Goal: Understand process/instructions: Learn how to perform a task or action

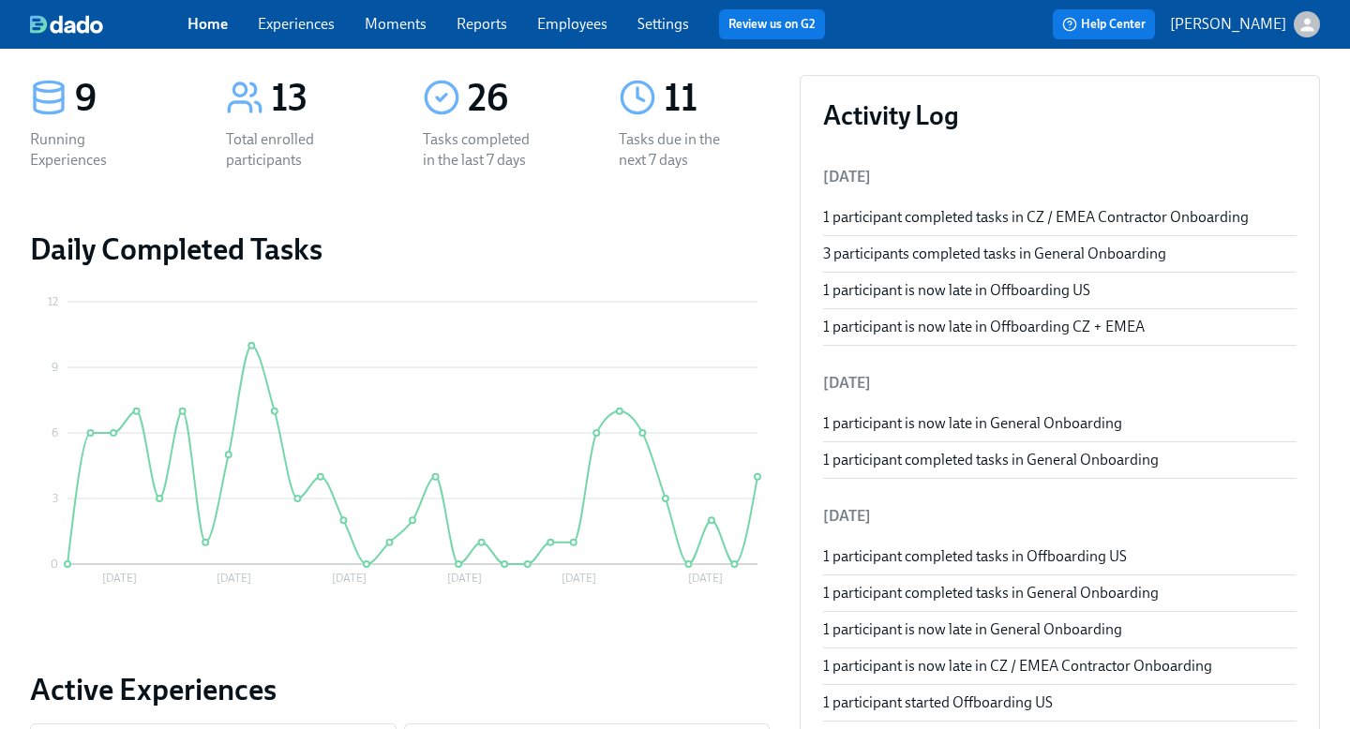
scroll to position [93, 0]
click at [306, 23] on link "Experiences" at bounding box center [296, 24] width 77 height 18
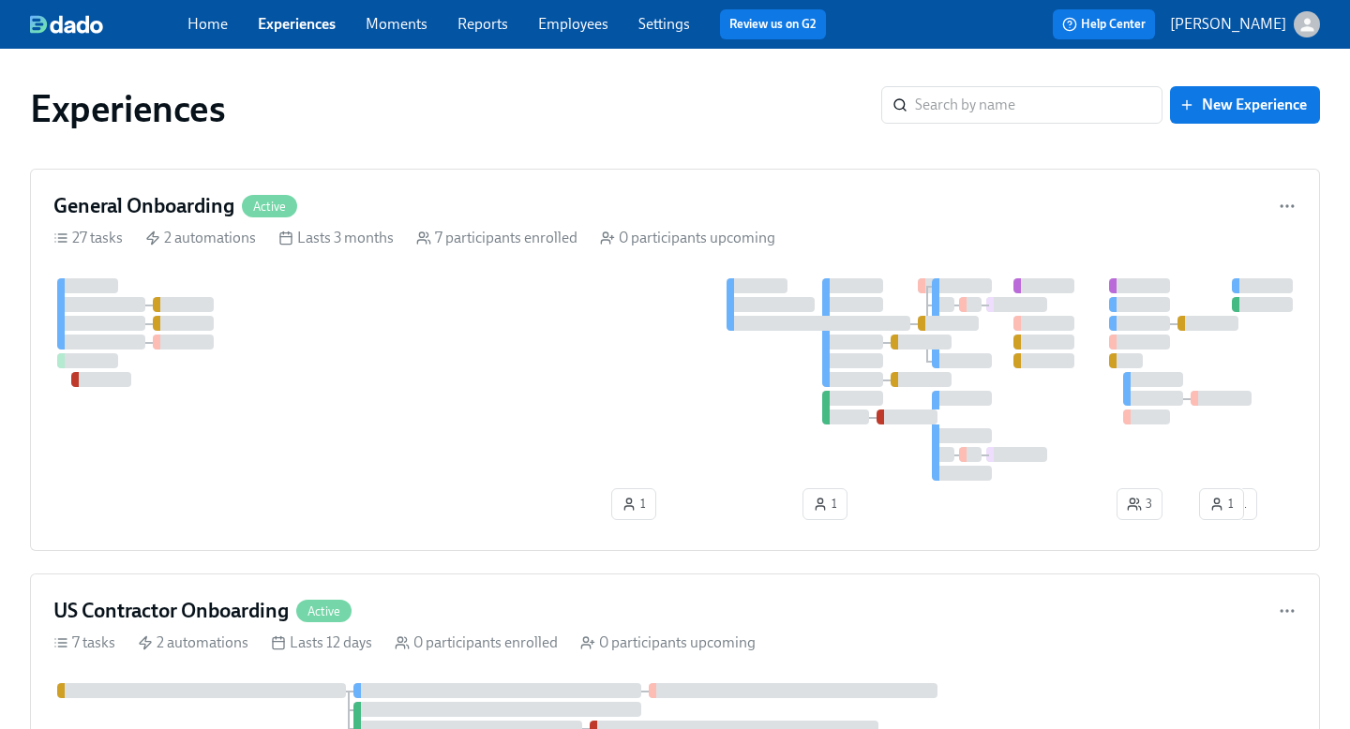
click at [581, 20] on link "Employees" at bounding box center [573, 24] width 70 height 18
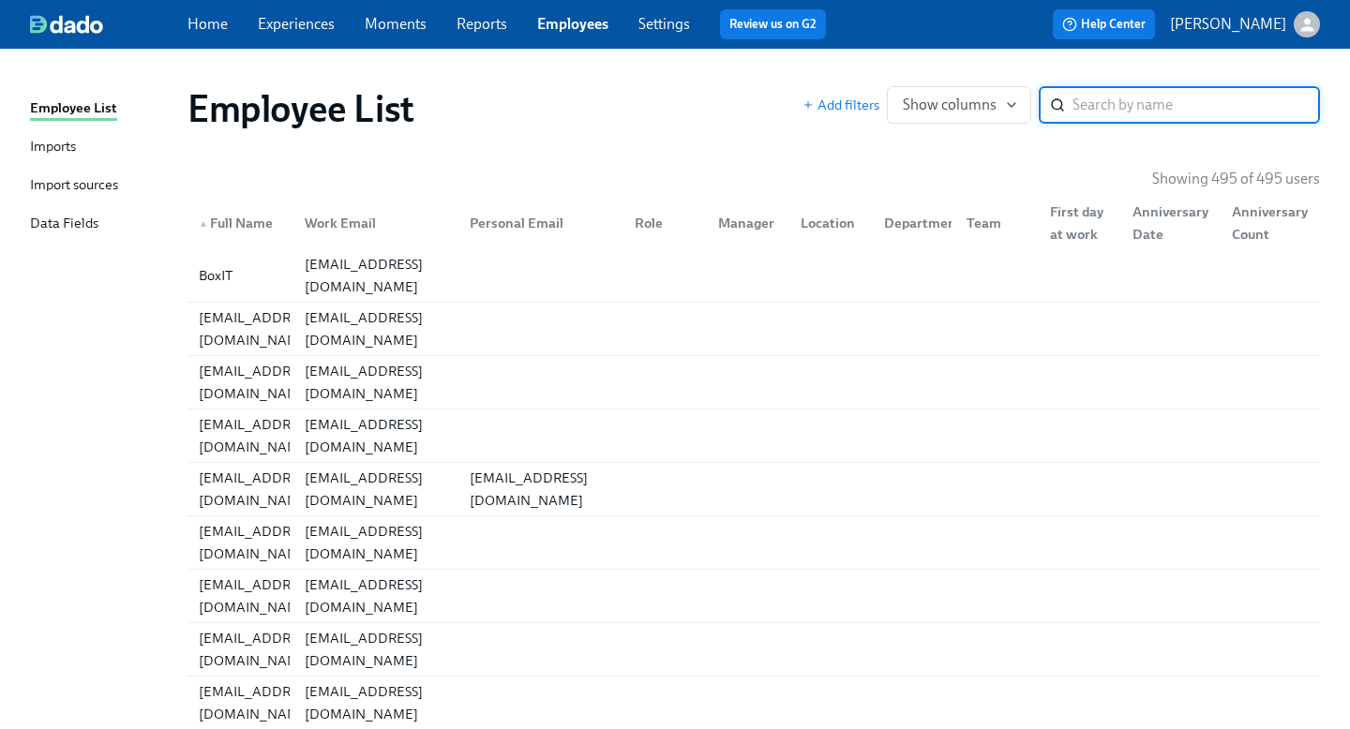
click at [329, 20] on link "Experiences" at bounding box center [296, 24] width 77 height 18
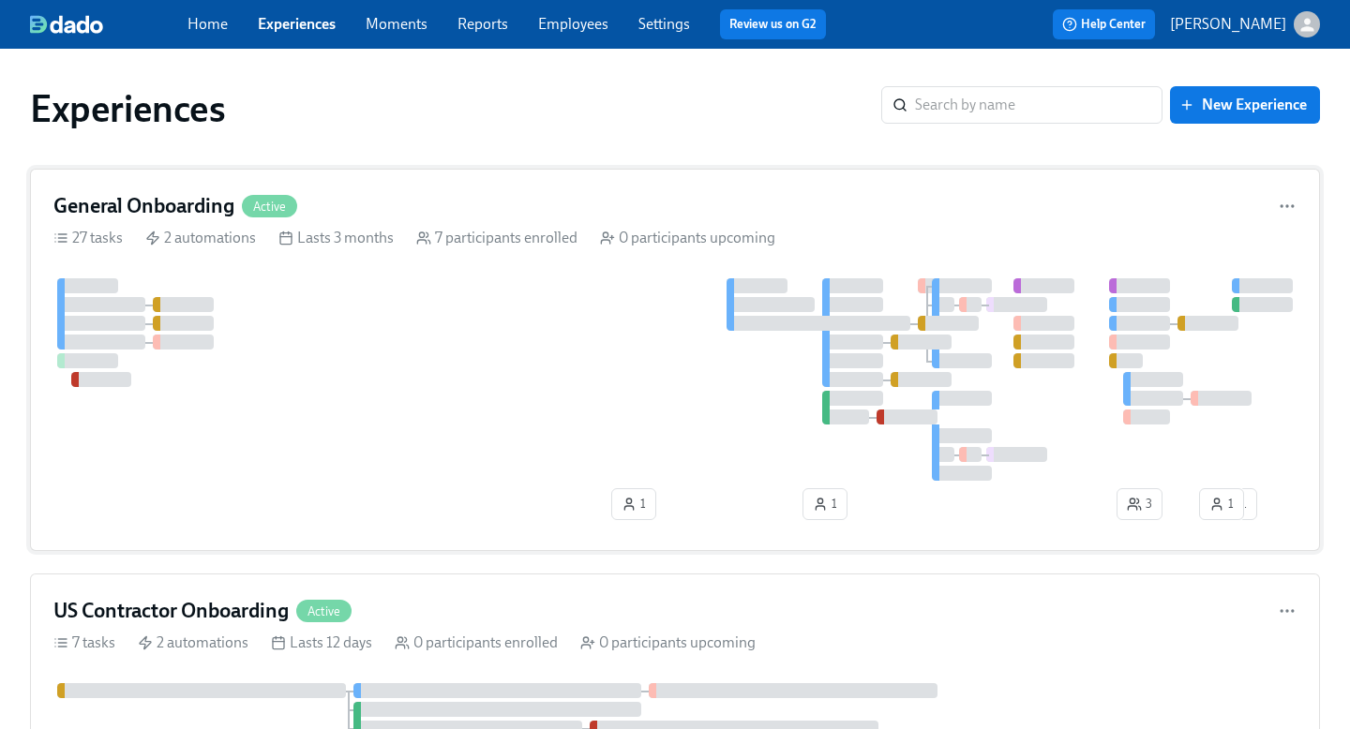
click at [135, 195] on h4 "General Onboarding" at bounding box center [143, 206] width 181 height 28
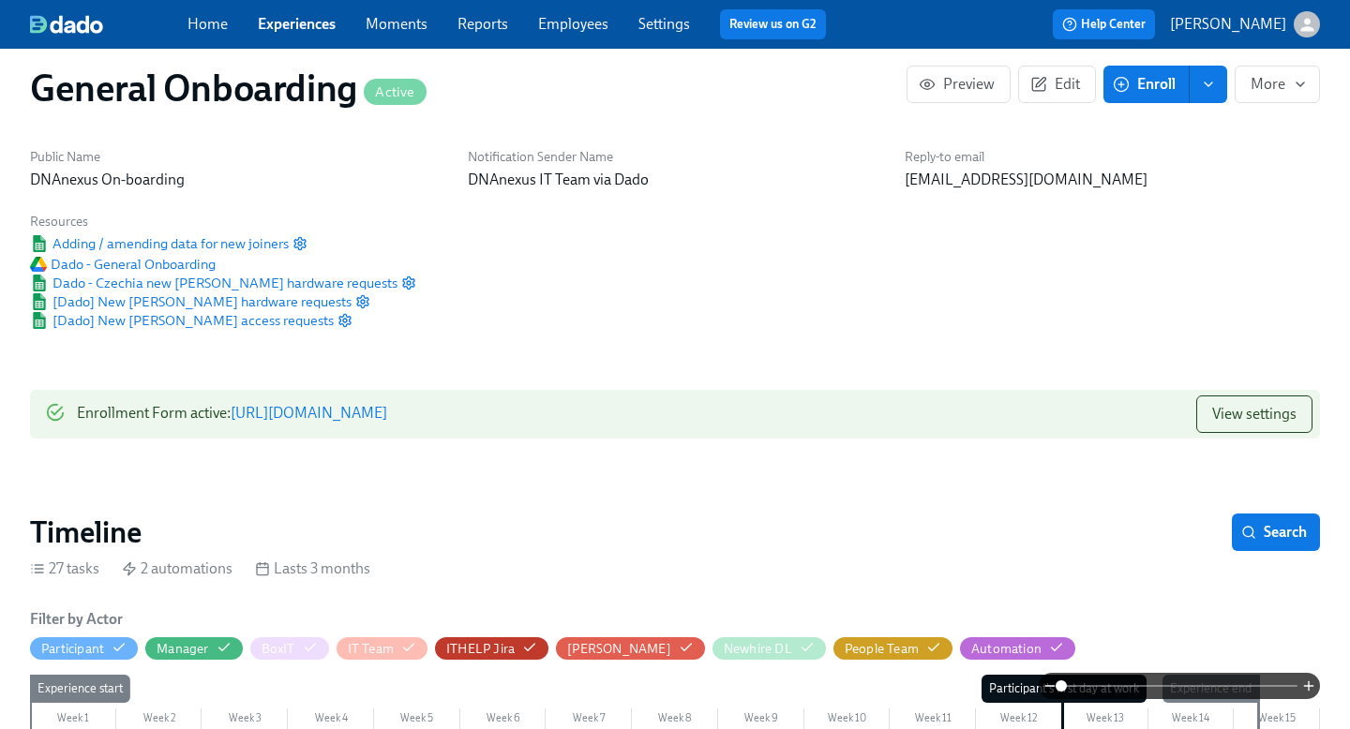
scroll to position [23, 0]
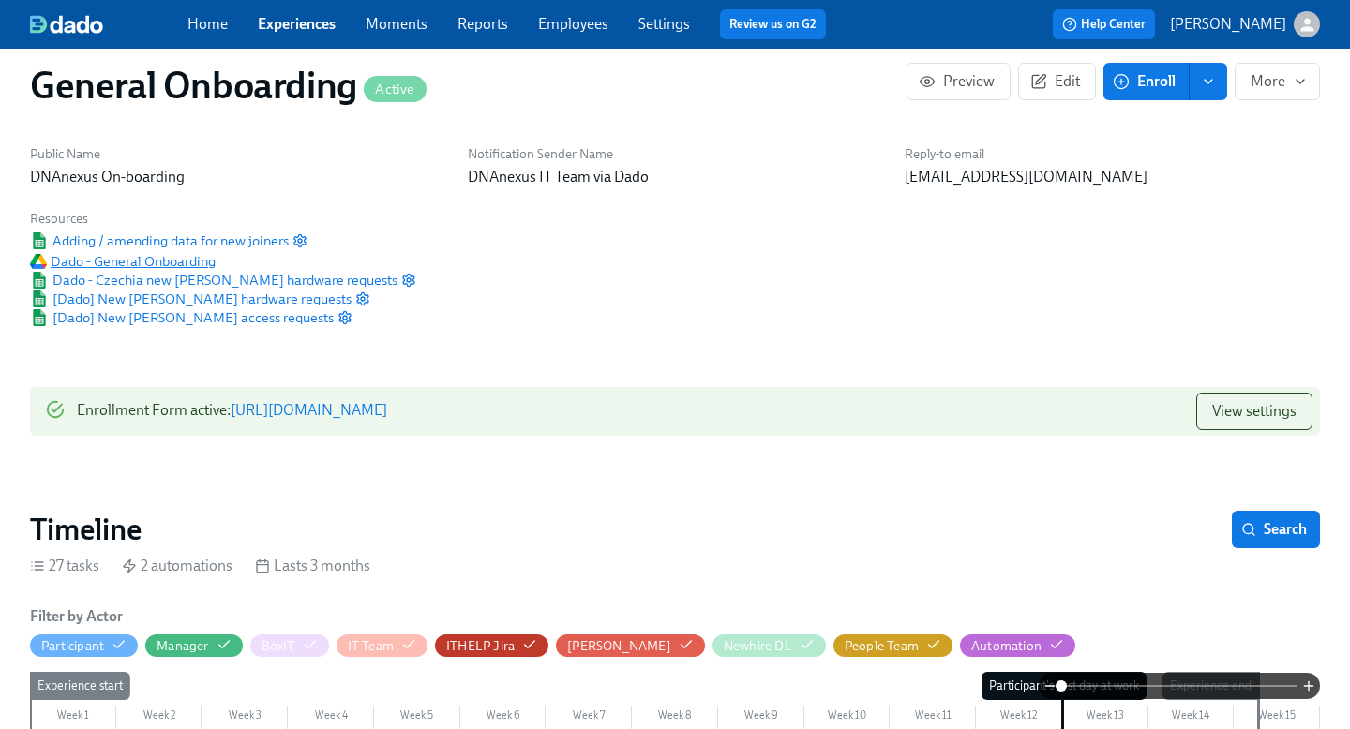
click at [168, 261] on span "Dado - General Onboarding" at bounding box center [123, 261] width 186 height 19
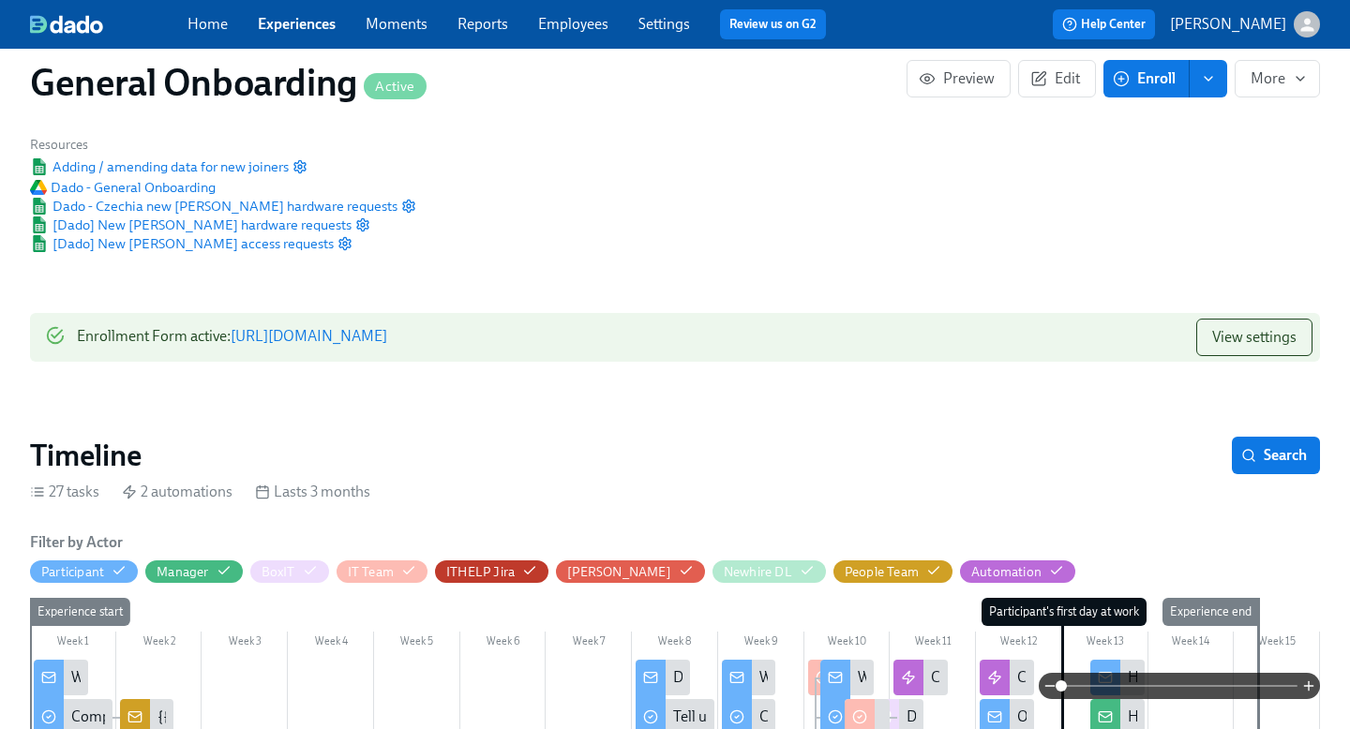
scroll to position [99, 0]
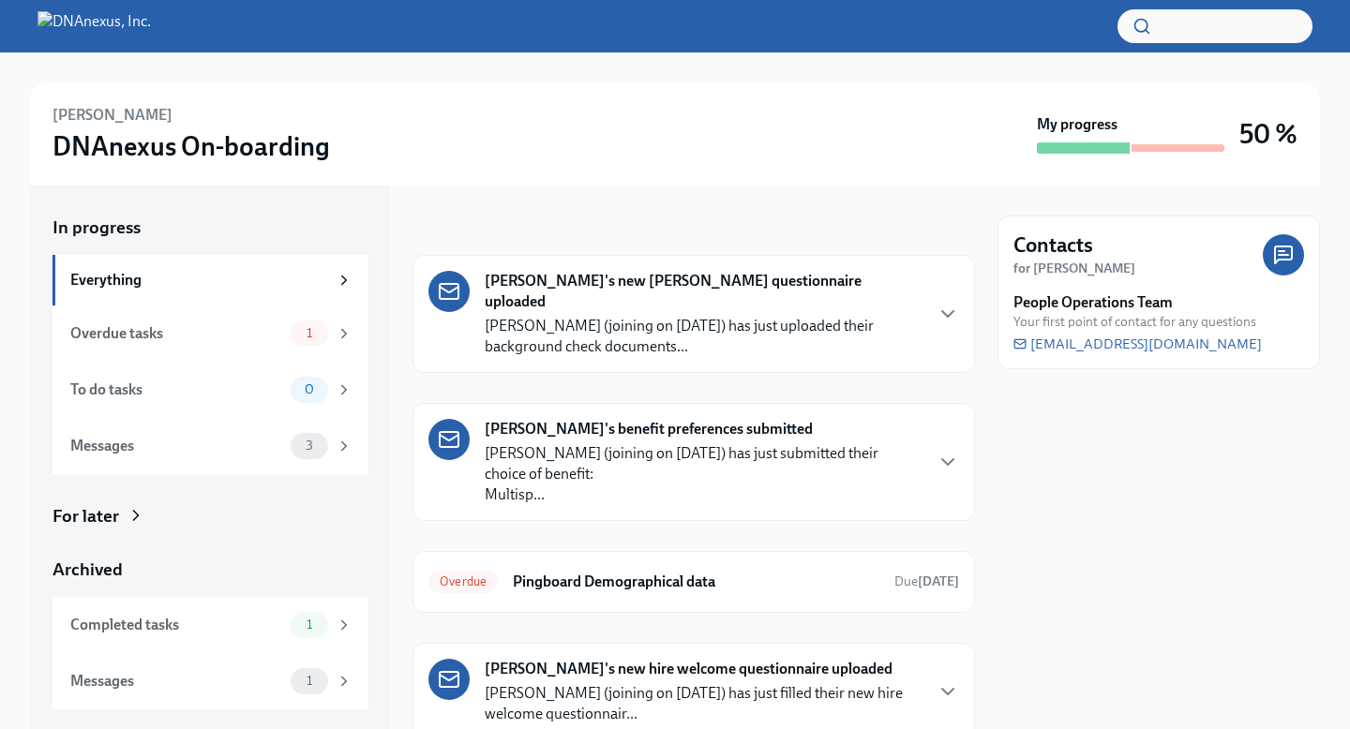
click at [951, 317] on div "Sarka Chytilova's new joiner questionnaire uploaded Sarka Chytilova (joining on…" at bounding box center [693, 314] width 530 height 86
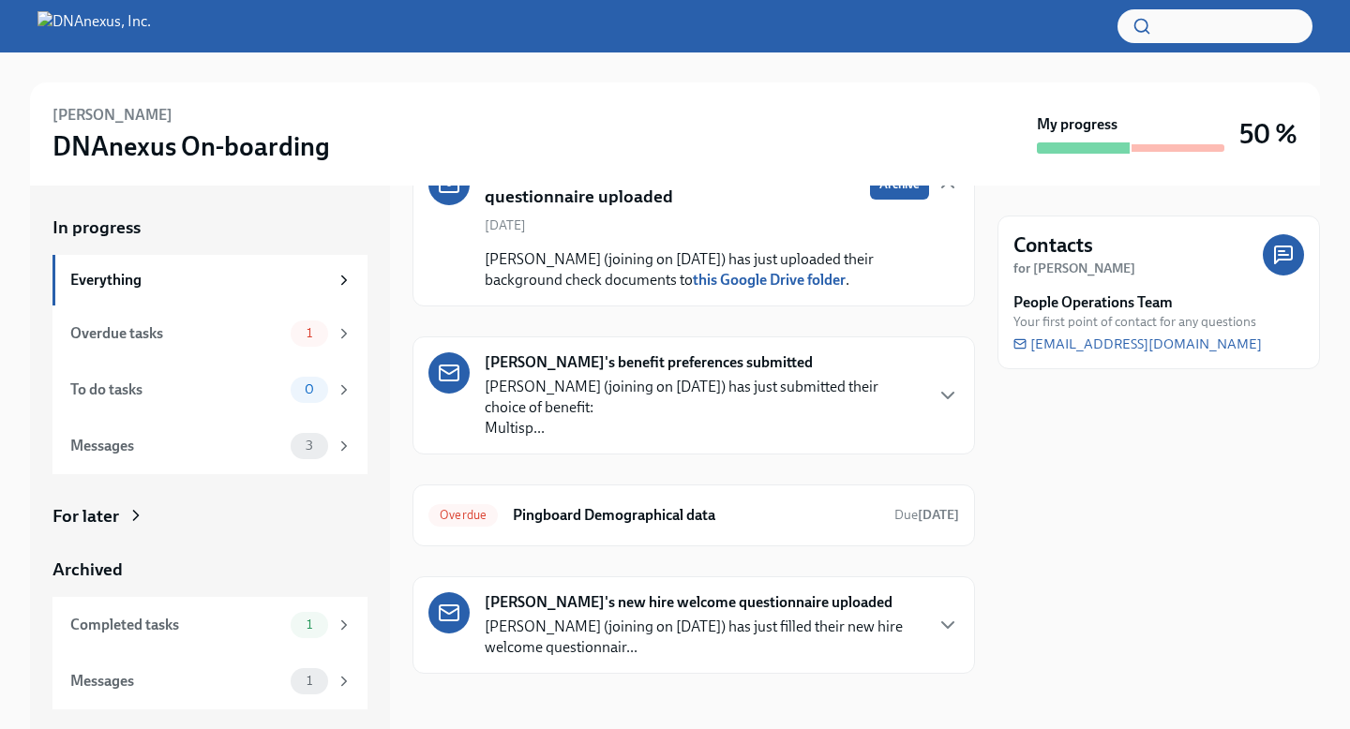
scroll to position [114, 0]
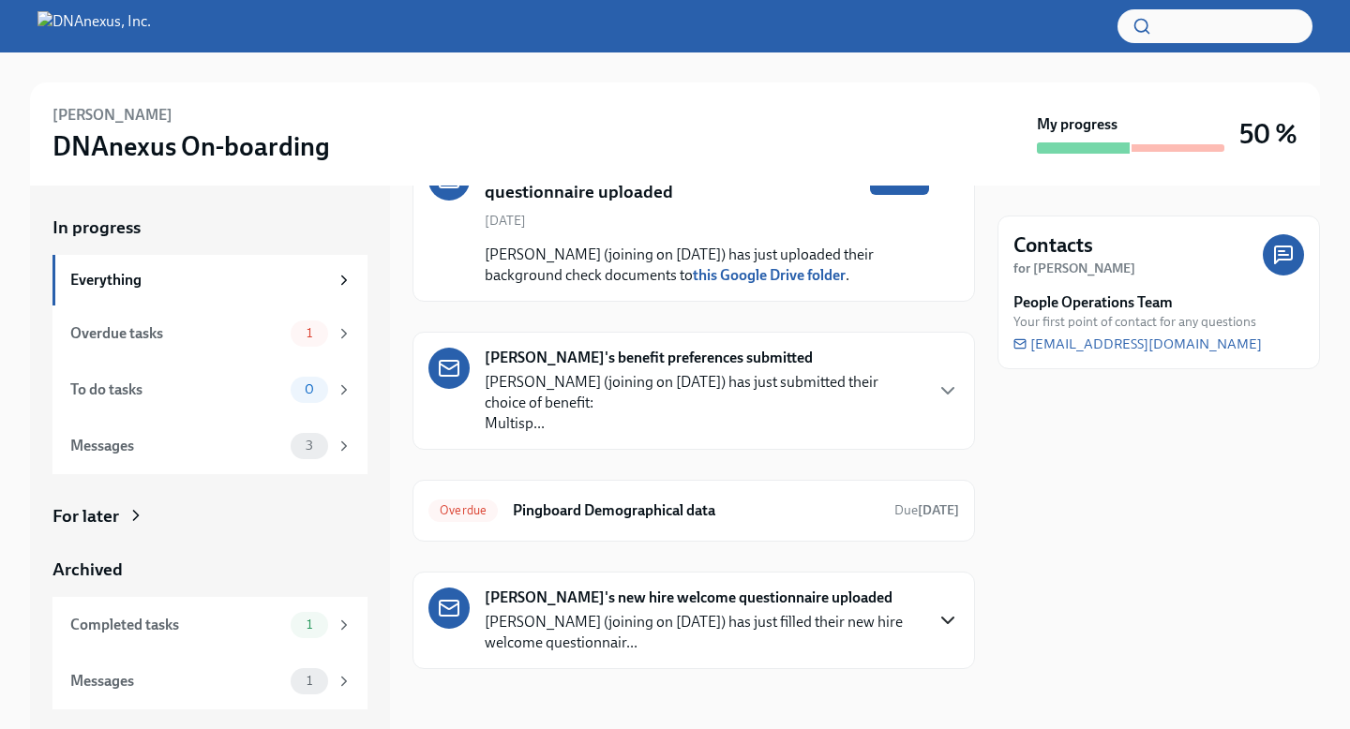
click at [944, 616] on icon "button" at bounding box center [947, 620] width 22 height 22
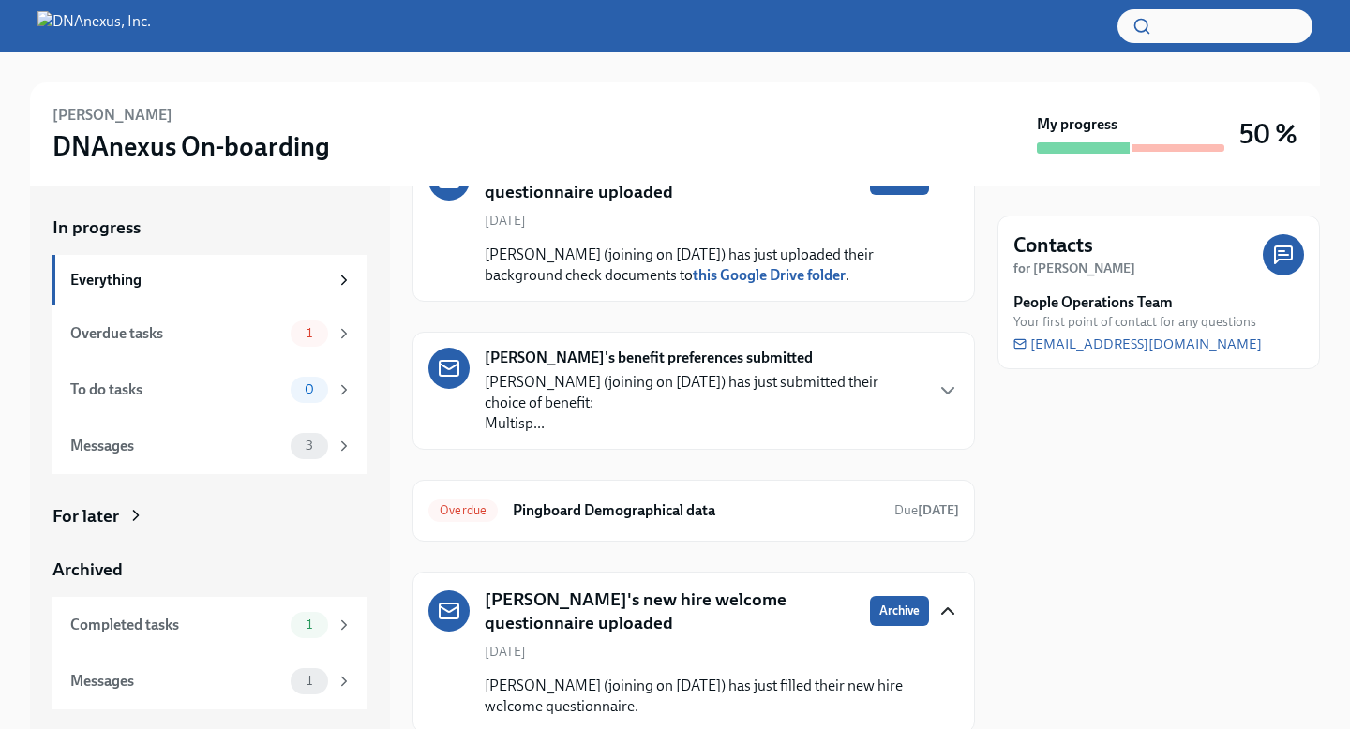
scroll to position [178, 0]
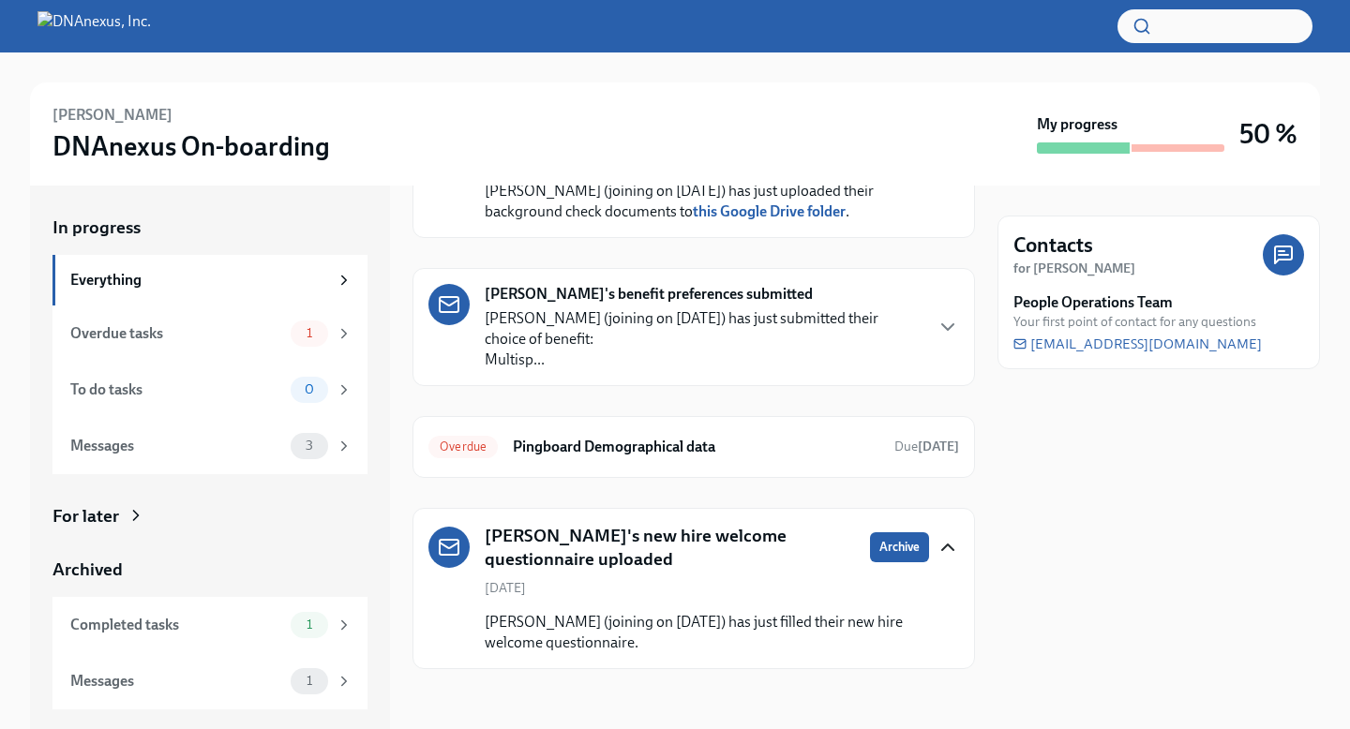
click at [518, 568] on h5 "Sarka Chytilova's new hire welcome questionnaire uploaded" at bounding box center [670, 548] width 370 height 48
click at [512, 540] on h5 "Sarka Chytilova's new hire welcome questionnaire uploaded" at bounding box center [670, 548] width 370 height 48
click at [426, 549] on div "Sarka Chytilova's new hire welcome questionnaire uploaded Archive August 29th S…" at bounding box center [693, 588] width 562 height 161
click at [531, 555] on h5 "Sarka Chytilova's new hire welcome questionnaire uploaded" at bounding box center [670, 548] width 370 height 48
click at [588, 548] on h5 "Sarka Chytilova's new hire welcome questionnaire uploaded" at bounding box center [670, 548] width 370 height 48
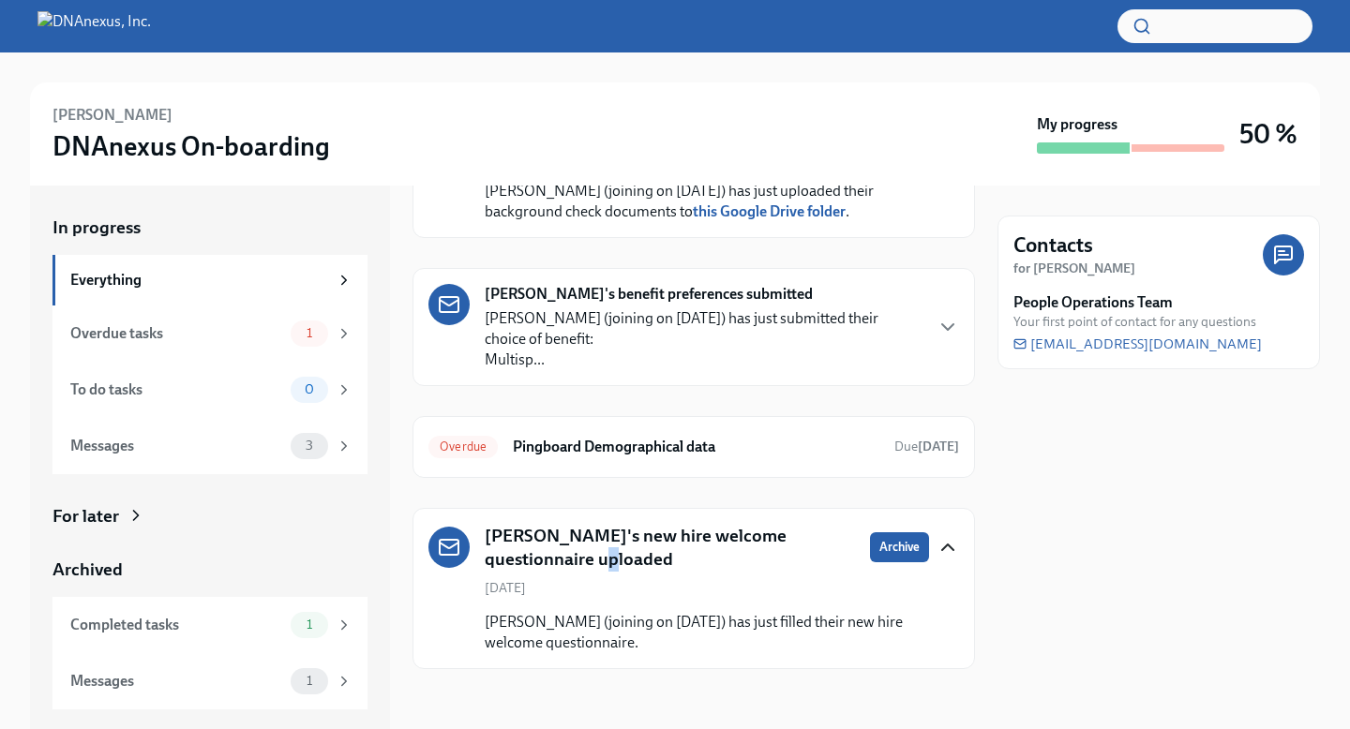
click at [588, 548] on h5 "Sarka Chytilova's new hire welcome questionnaire uploaded" at bounding box center [670, 548] width 370 height 48
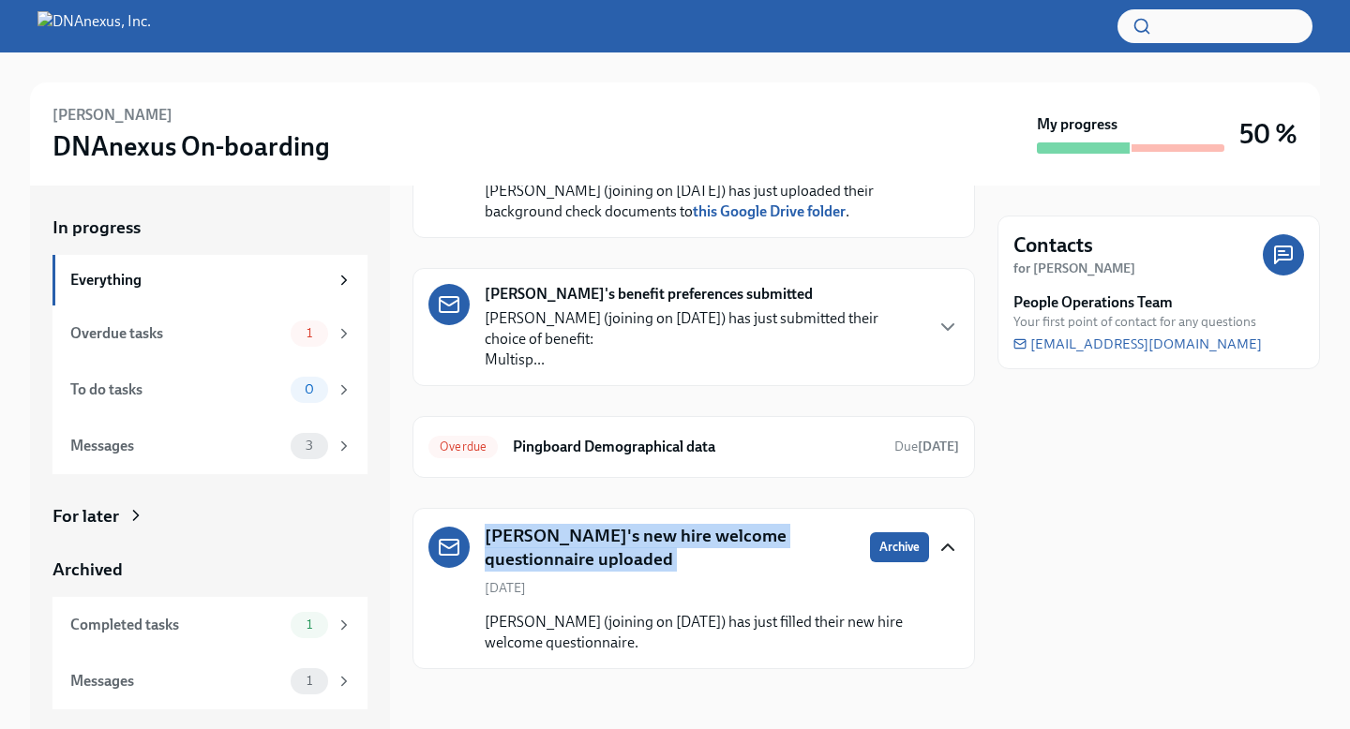
click at [588, 548] on h5 "Sarka Chytilova's new hire welcome questionnaire uploaded" at bounding box center [670, 548] width 370 height 48
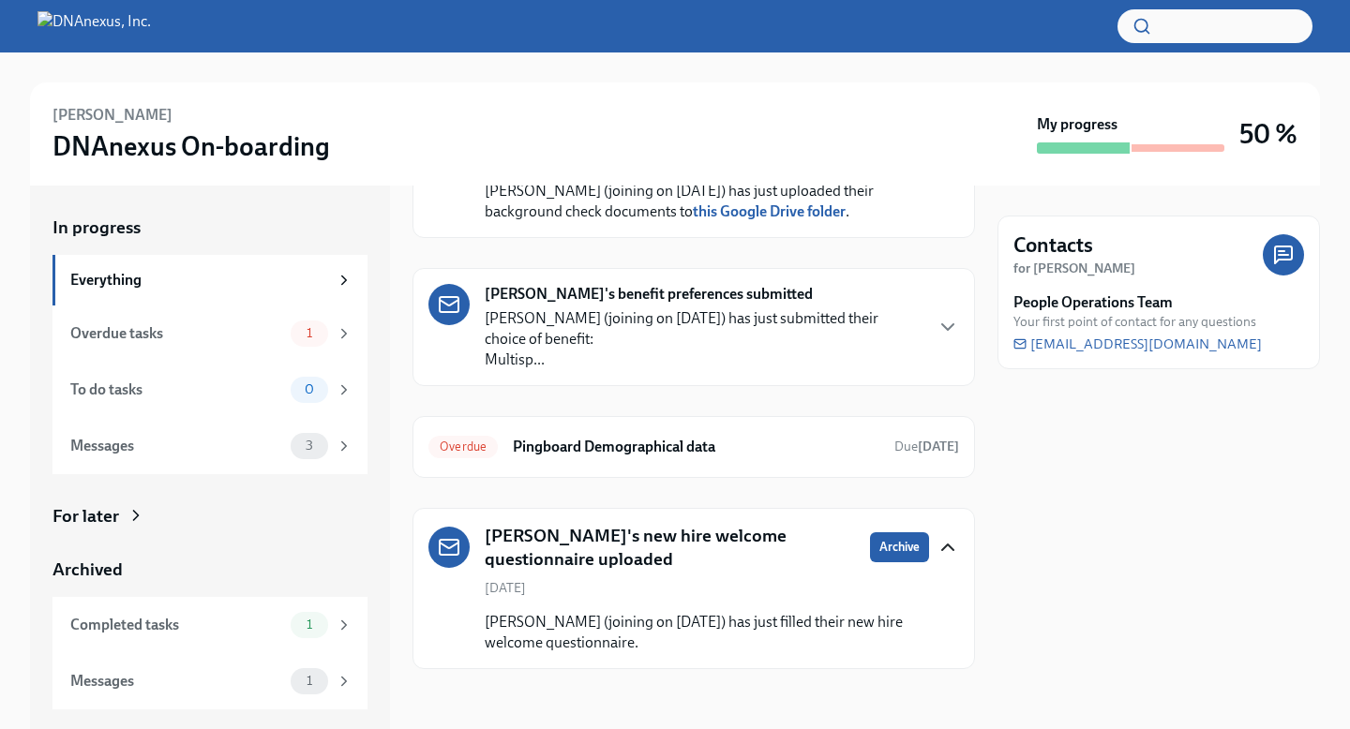
click at [436, 248] on div "Sarka Chytilova's new joiner questionnaire uploaded Archive June 25th Sarka Chy…" at bounding box center [693, 373] width 562 height 592
click at [348, 627] on icon at bounding box center [344, 625] width 17 height 17
